Goal: Information Seeking & Learning: Learn about a topic

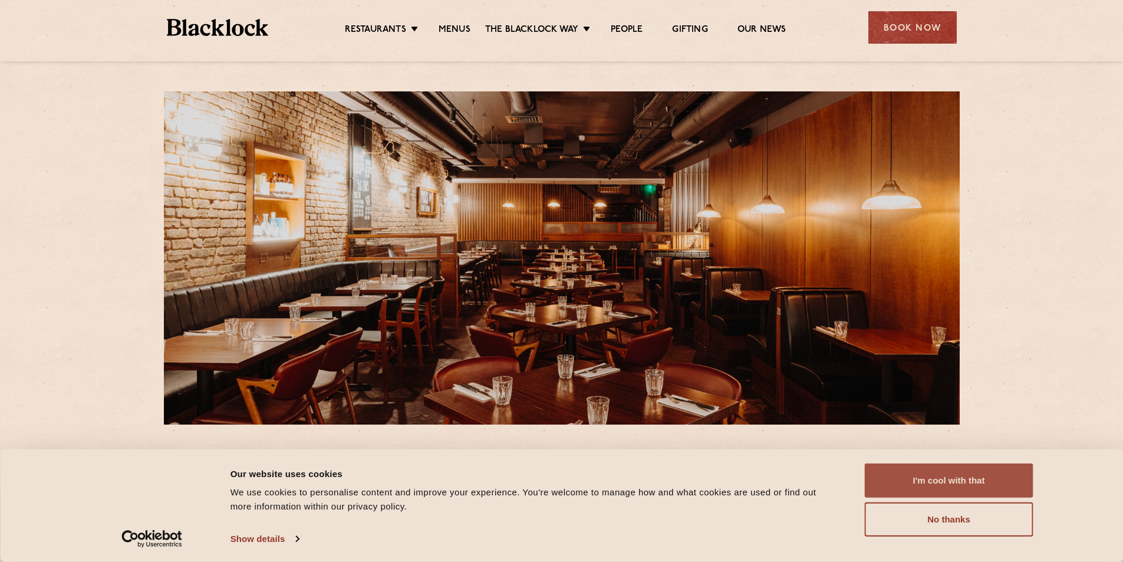
click at [1004, 477] on button "I'm cool with that" at bounding box center [949, 480] width 169 height 34
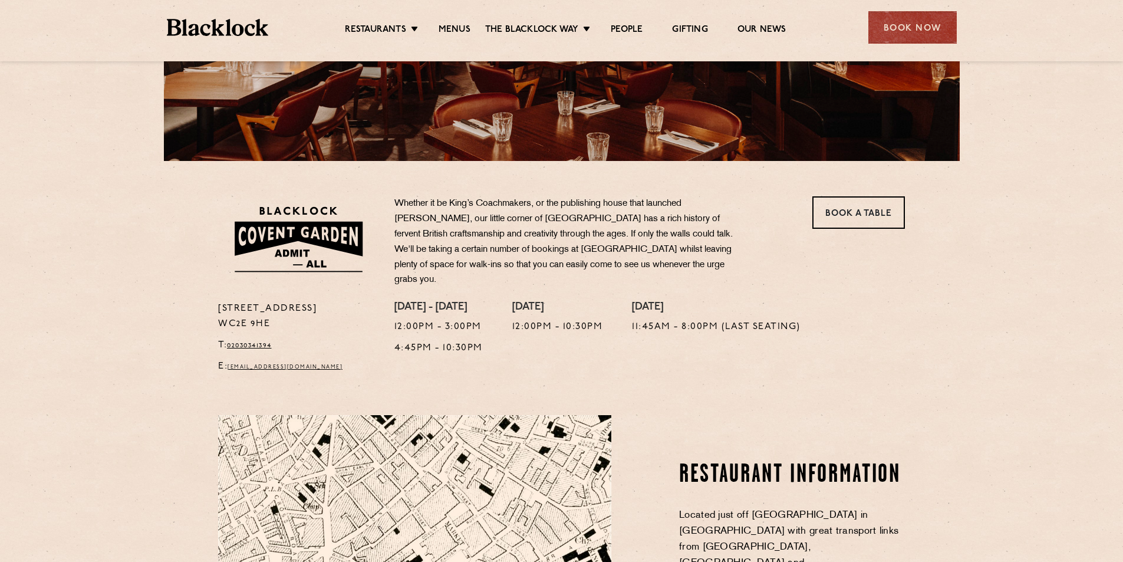
scroll to position [295, 0]
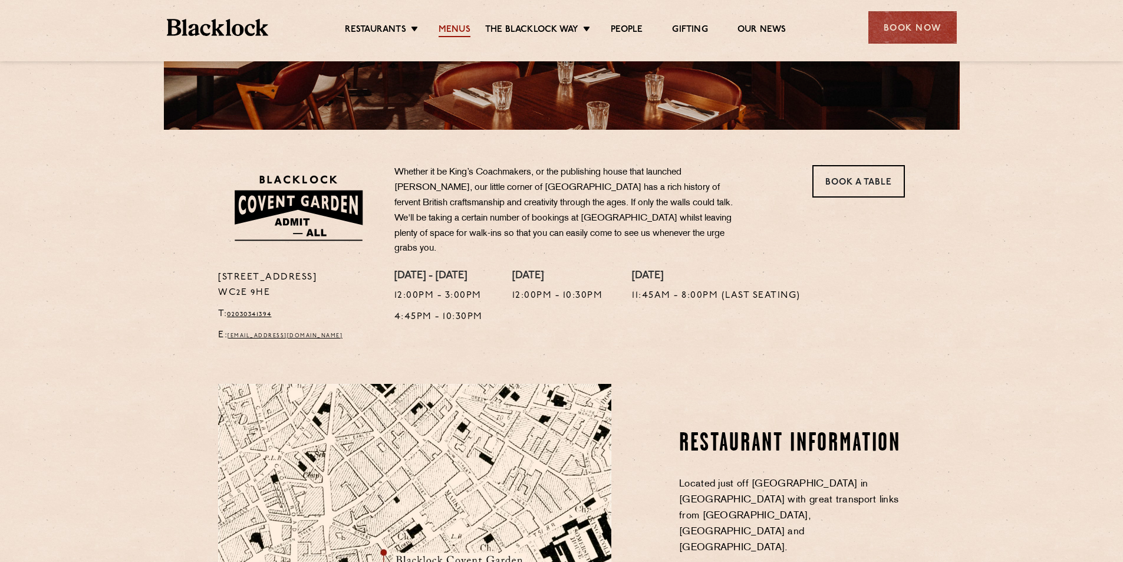
click at [447, 31] on link "Menus" at bounding box center [455, 30] width 32 height 13
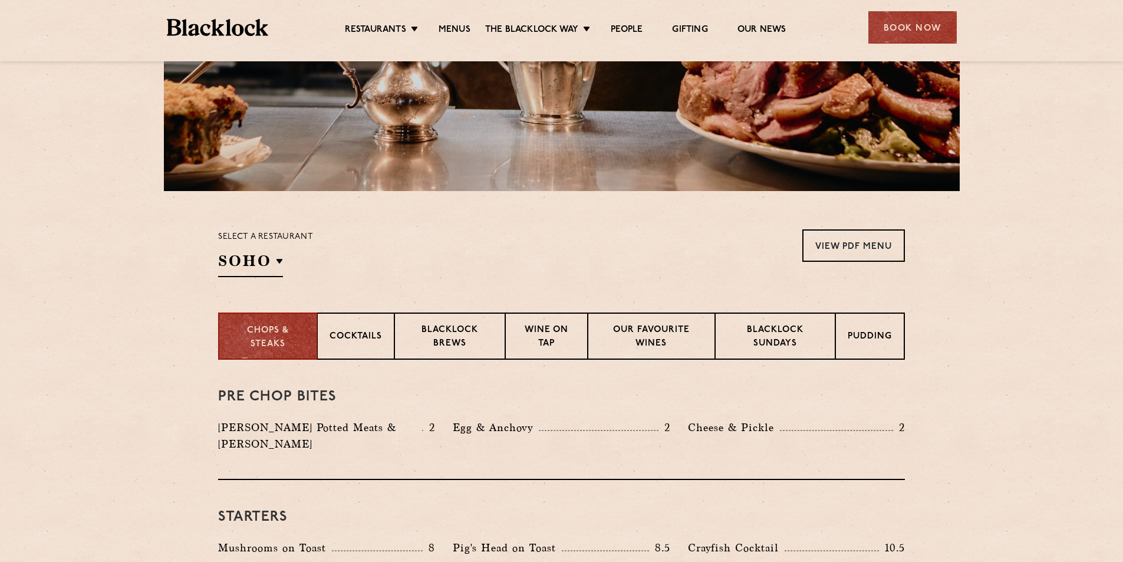
scroll to position [236, 0]
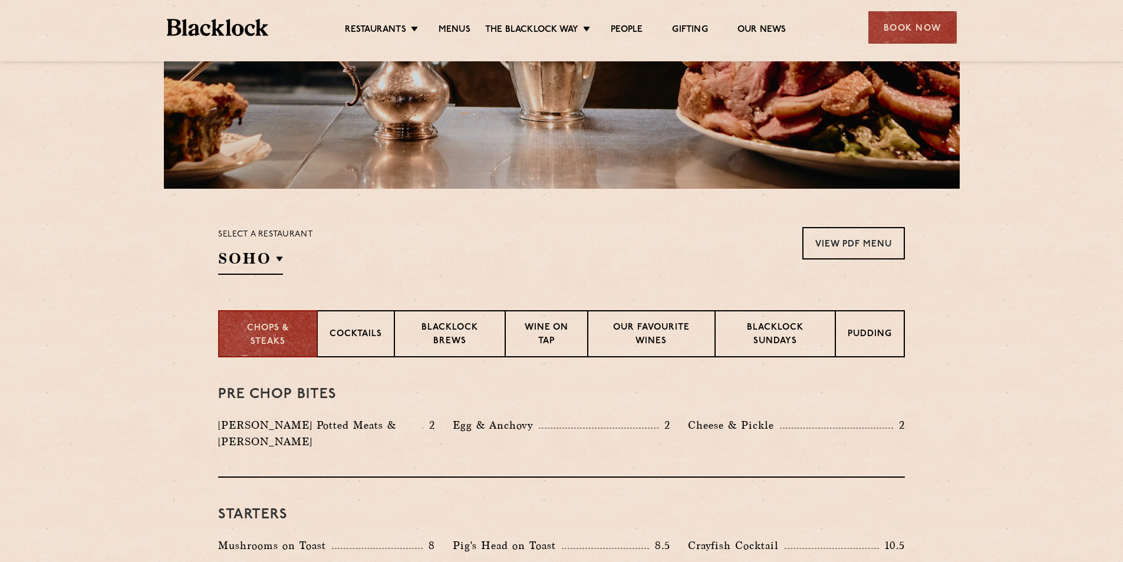
click at [458, 216] on section "Select a restaurant [GEOGRAPHIC_DATA] [GEOGRAPHIC_DATA] [GEOGRAPHIC_DATA] [GEOG…" at bounding box center [561, 249] width 1123 height 121
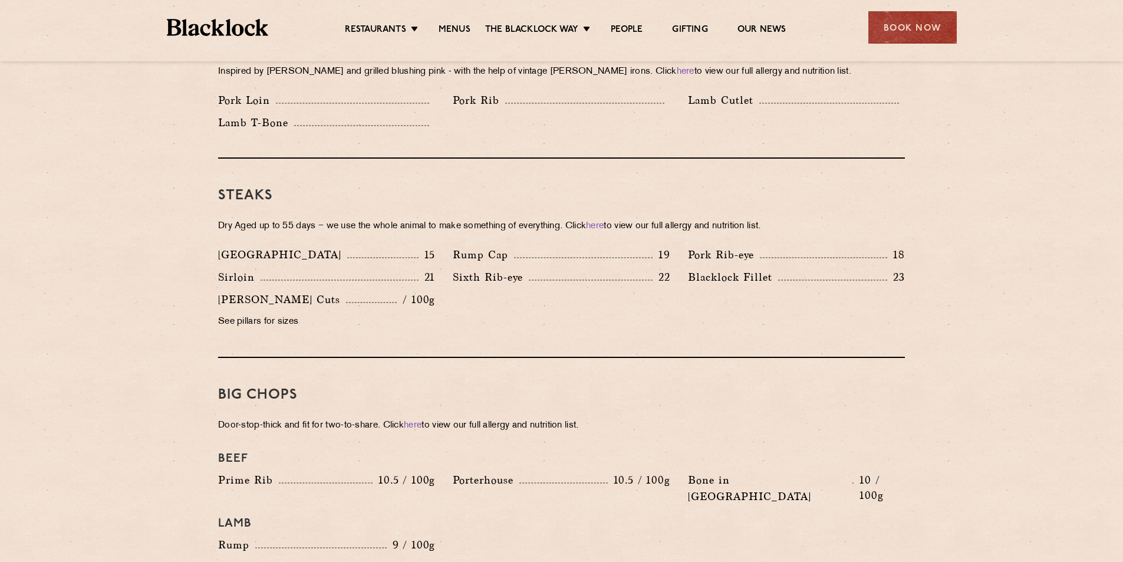
scroll to position [1002, 0]
drag, startPoint x: 384, startPoint y: 461, endPoint x: 411, endPoint y: 464, distance: 27.9
click at [411, 470] on p "10.5 / 100g" at bounding box center [404, 477] width 62 height 15
click at [467, 470] on p "Porterhouse" at bounding box center [486, 478] width 67 height 17
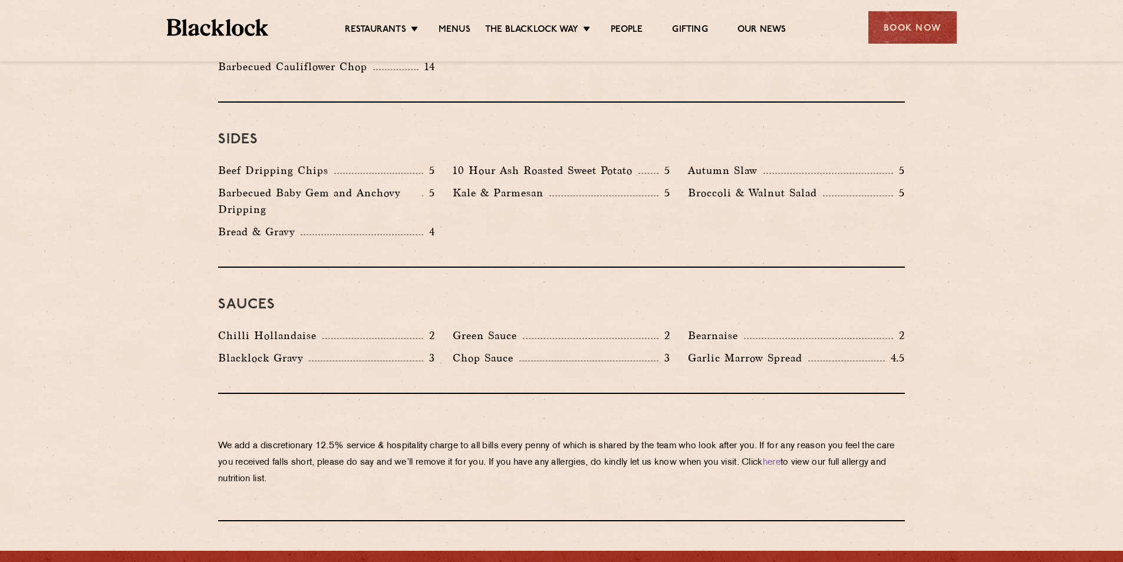
scroll to position [1710, 0]
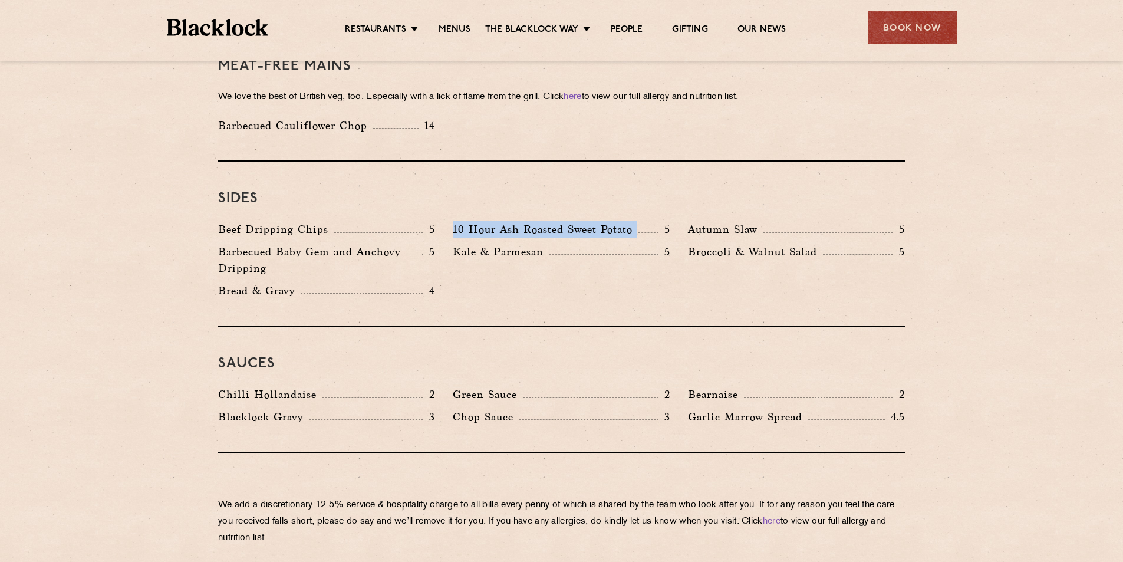
drag, startPoint x: 455, startPoint y: 196, endPoint x: 660, endPoint y: 195, distance: 204.6
click at [660, 221] on div "10 Hour Ash Roasted Sweet Potato 5" at bounding box center [561, 229] width 217 height 17
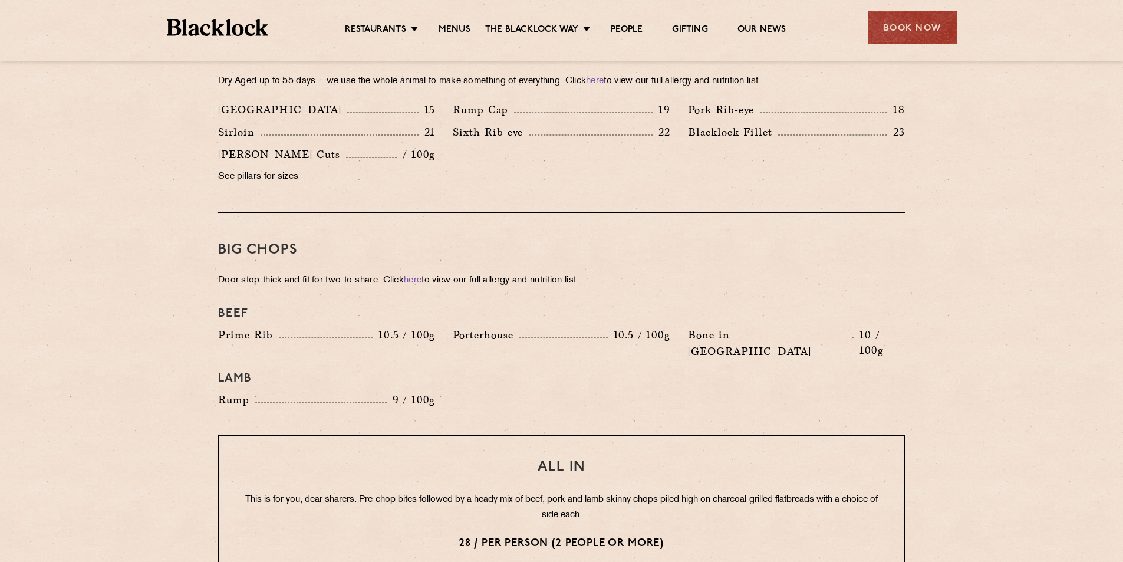
scroll to position [1120, 0]
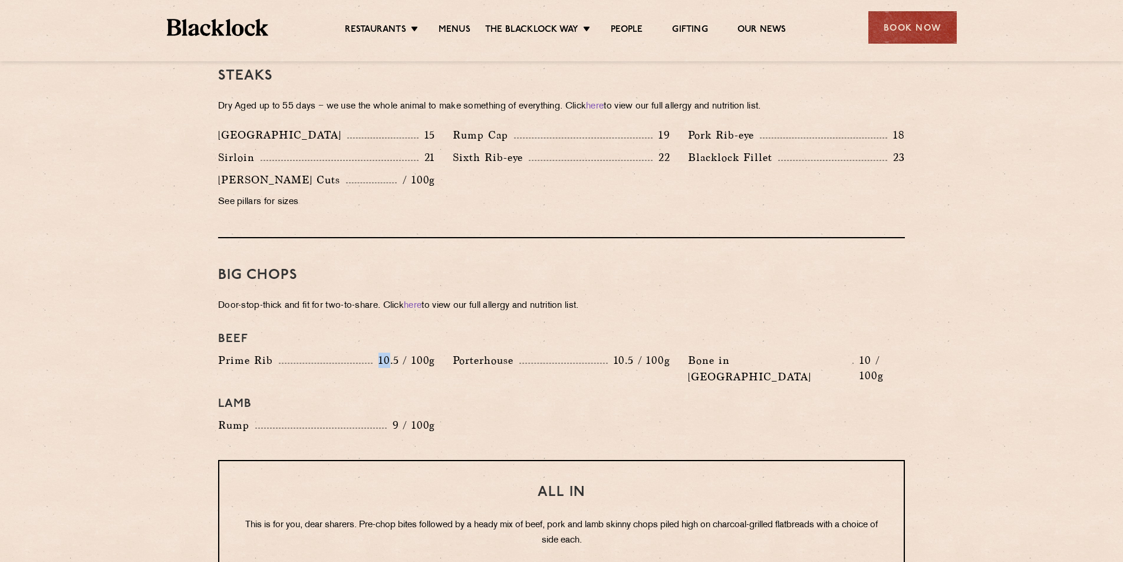
drag, startPoint x: 380, startPoint y: 342, endPoint x: 392, endPoint y: 340, distance: 12.0
click at [392, 353] on p "10.5 / 100g" at bounding box center [404, 360] width 62 height 15
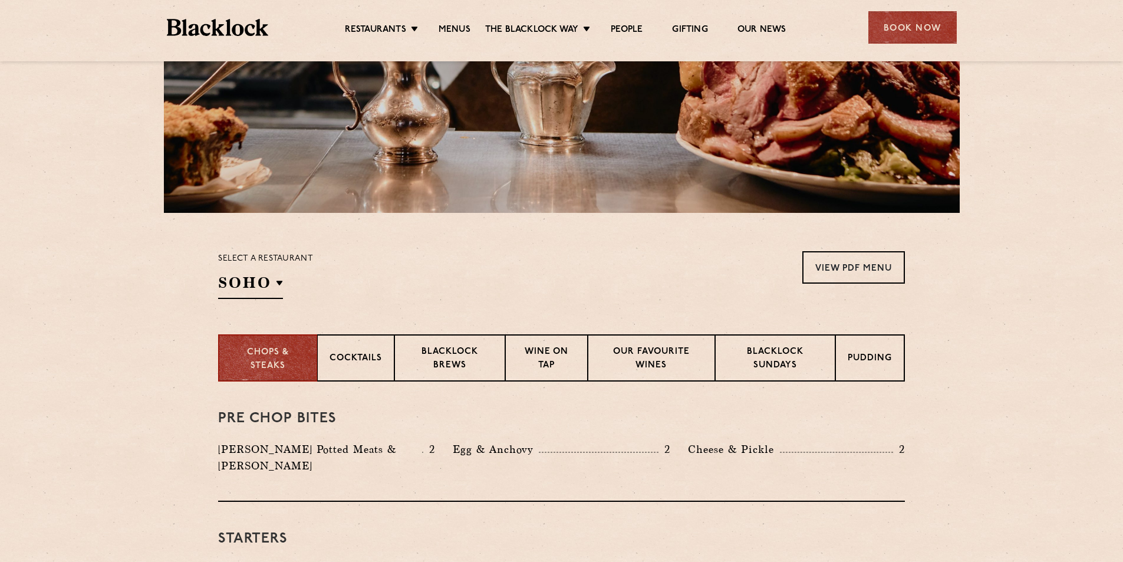
scroll to position [0, 0]
